Goal: Transaction & Acquisition: Purchase product/service

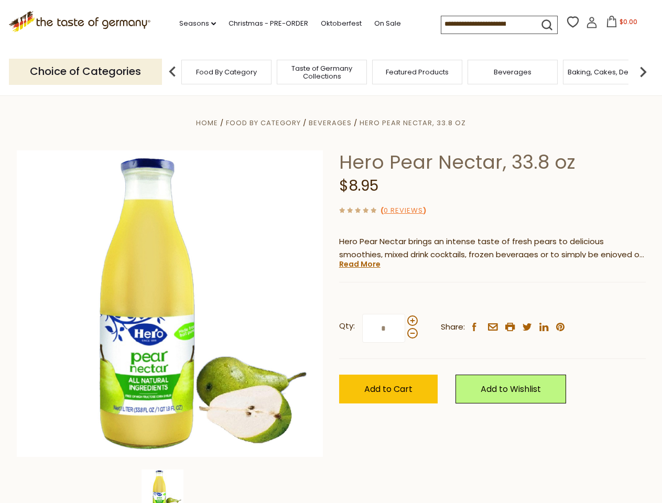
click at [331, 251] on div "Home Food By Category [GEOGRAPHIC_DATA] Hero Pear Nectar, 33.8 oz Hero Pear Nec…" at bounding box center [331, 317] width 644 height 403
click at [193, 24] on link "Seasons dropdown_arrow" at bounding box center [197, 24] width 37 height 12
click at [486, 24] on input at bounding box center [485, 23] width 89 height 15
click at [619, 25] on span "$0.00" at bounding box center [628, 21] width 18 height 9
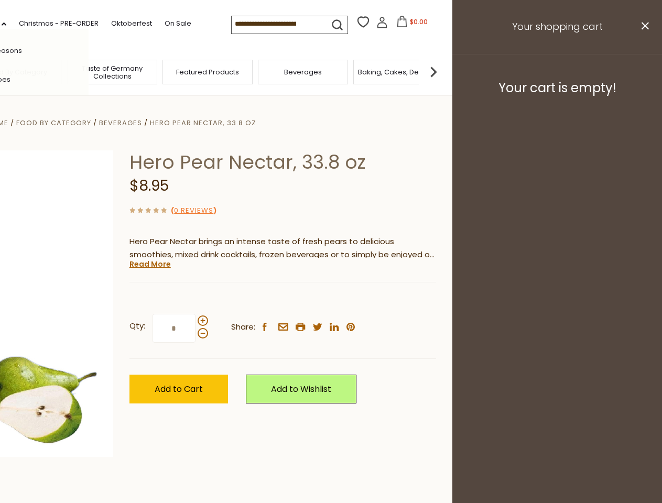
click at [89, 71] on div "All Seasons Recipes Game Day [DATE] [DATE] [DATE][PERSON_NAME] [DATE] Springfes…" at bounding box center [29, 251] width 119 height 444
click at [643, 71] on footer "Your cart is empty!" at bounding box center [557, 88] width 210 height 68
click at [331, 299] on div "Qty: * Share: facebook email printer twitter linkedin pinterest" at bounding box center [282, 328] width 306 height 61
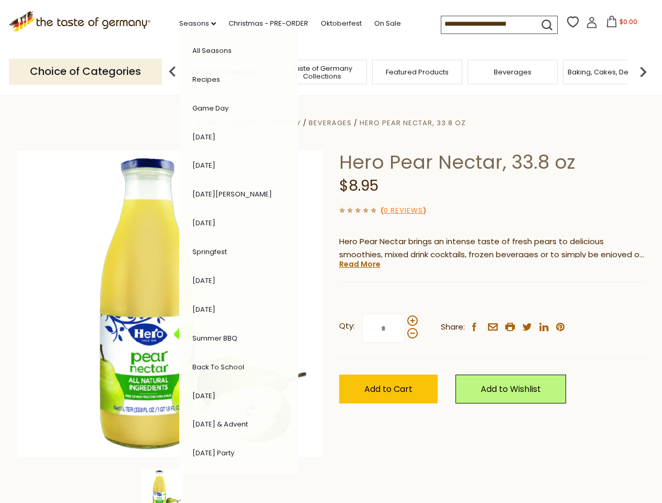
click at [170, 486] on div "Home Food By Category [GEOGRAPHIC_DATA] Hero Pear Nectar, 33.8 oz Hero Pear Nec…" at bounding box center [331, 317] width 644 height 403
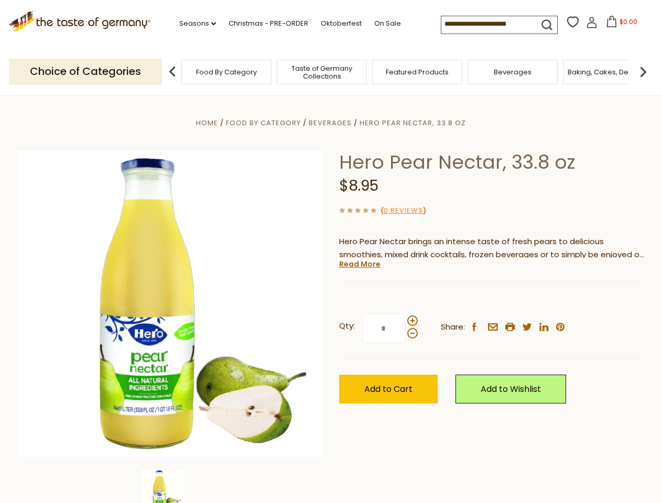
click at [170, 486] on img at bounding box center [162, 490] width 42 height 42
click at [359, 264] on link "Read More" at bounding box center [359, 264] width 41 height 10
